Goal: Book appointment/travel/reservation

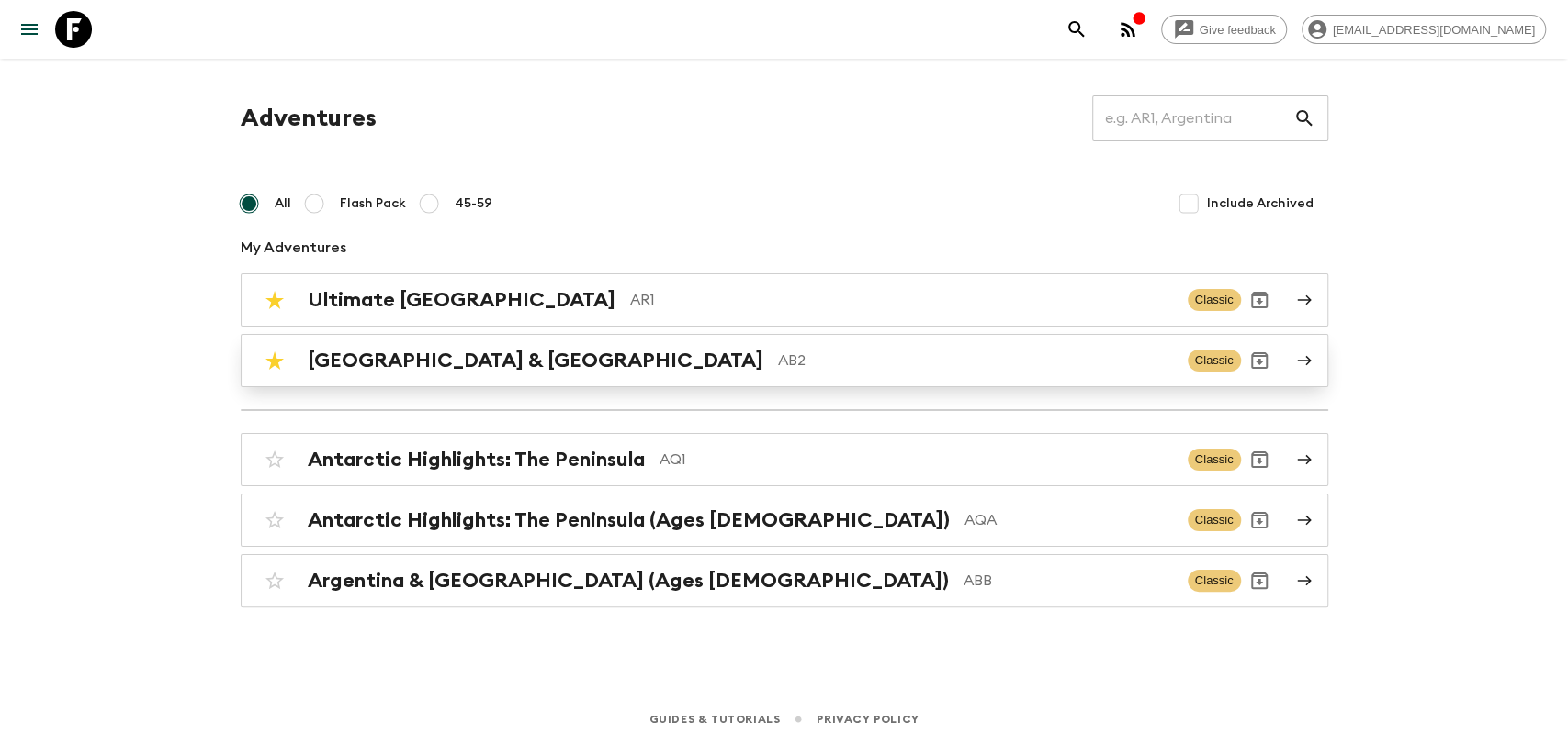
click at [778, 362] on p "AB2" at bounding box center [976, 360] width 395 height 22
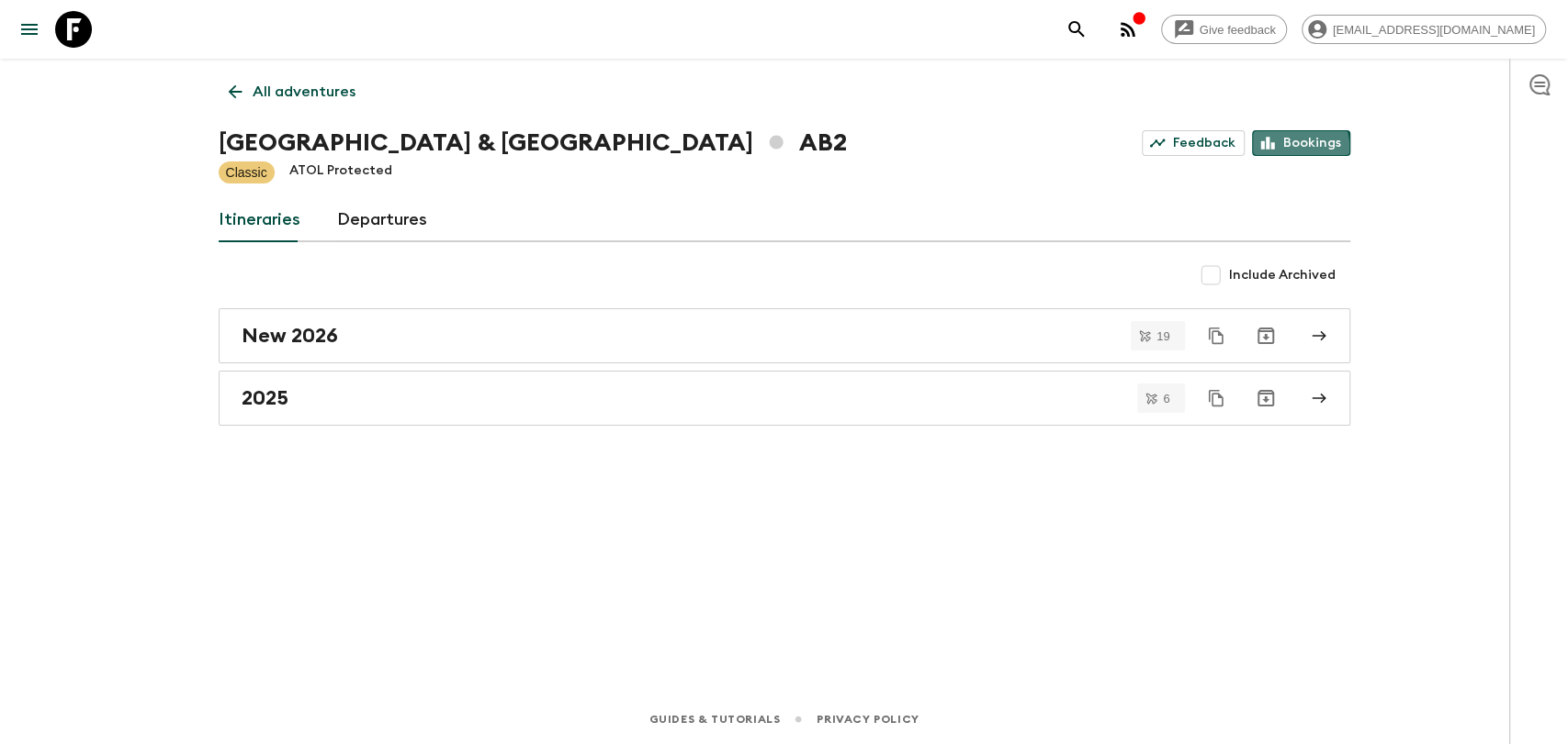
click at [1285, 147] on link "Bookings" at bounding box center [1301, 143] width 98 height 26
click at [364, 218] on link "Departures" at bounding box center [382, 221] width 90 height 44
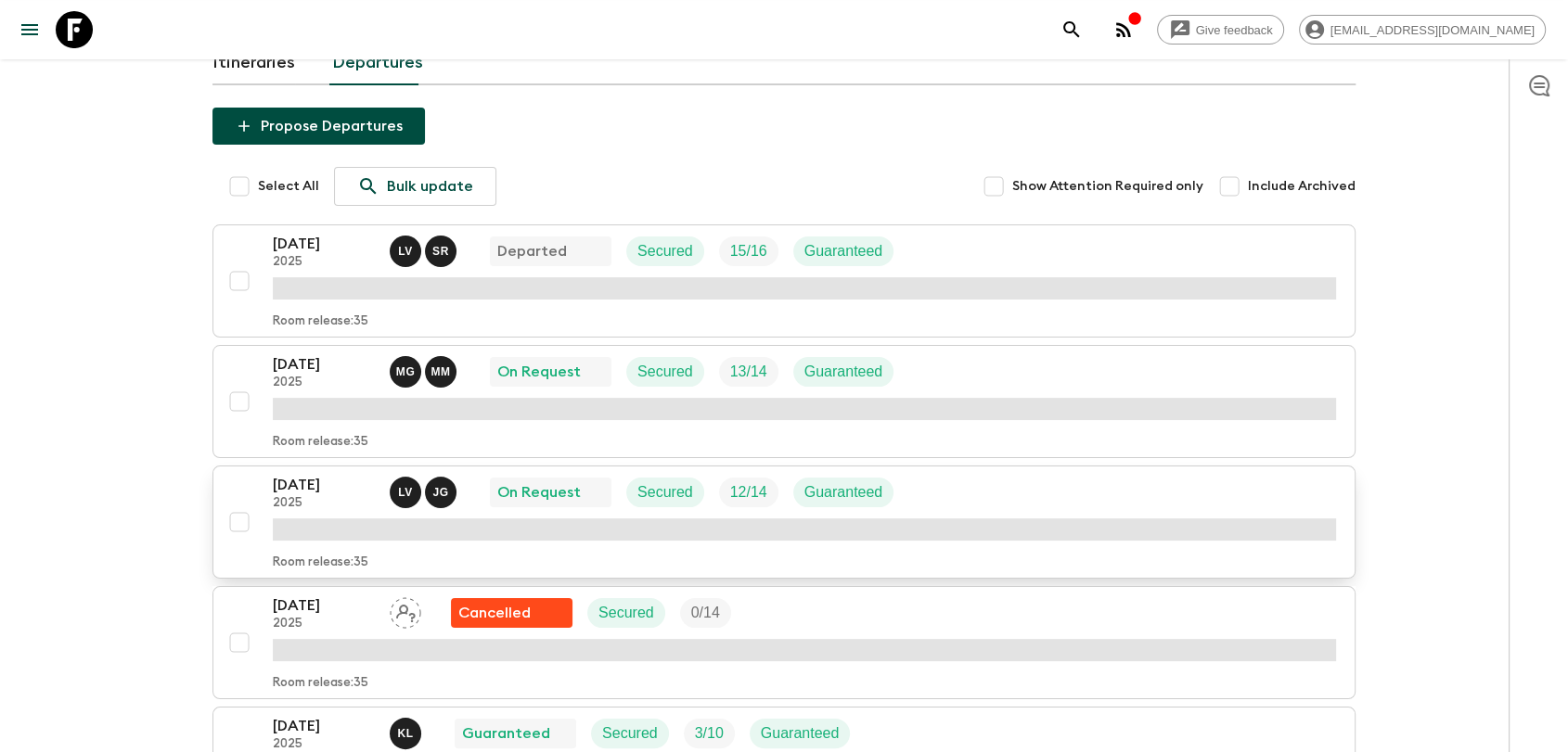
scroll to position [309, 0]
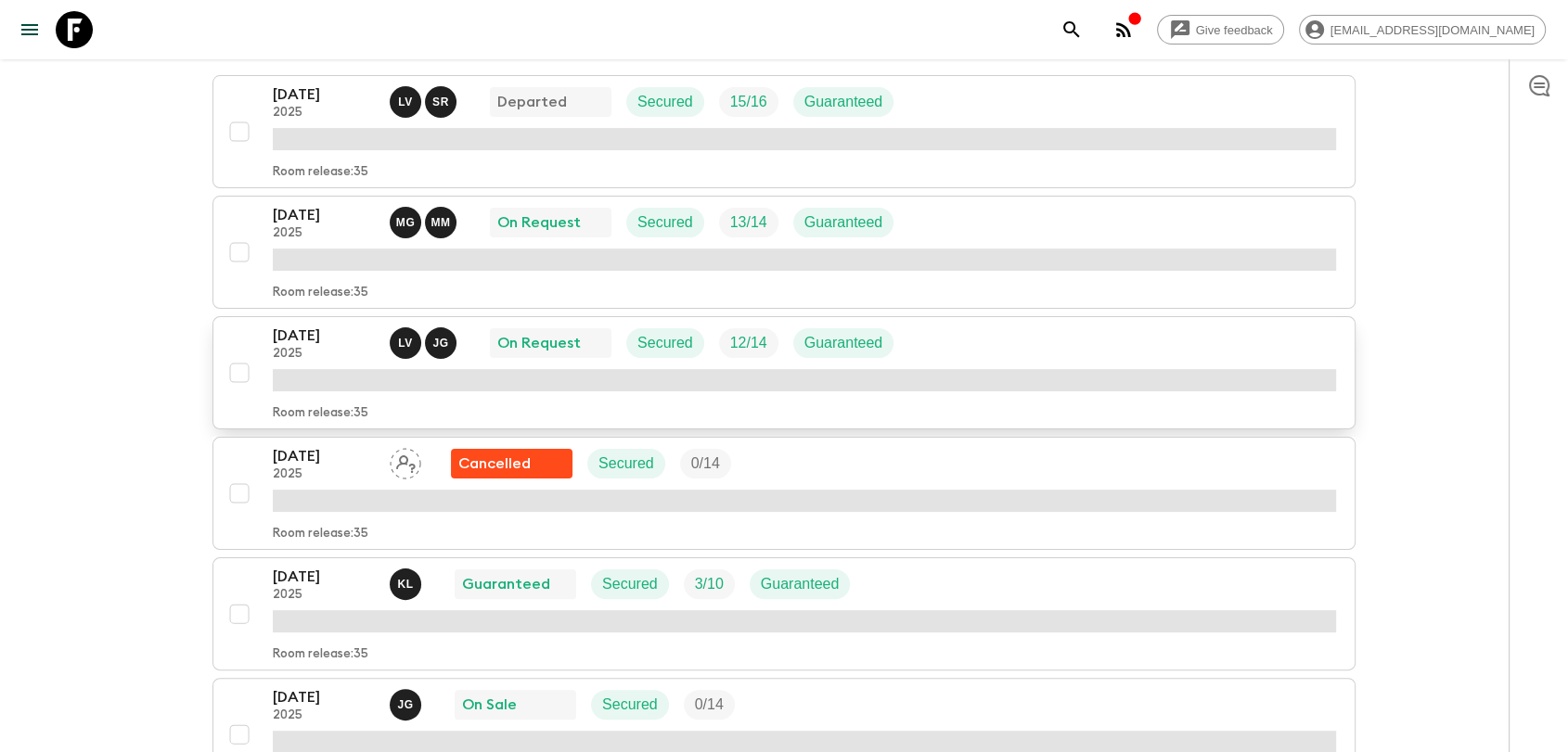
click at [319, 342] on p "[DATE]" at bounding box center [323, 335] width 102 height 22
